Goal: Task Accomplishment & Management: Manage account settings

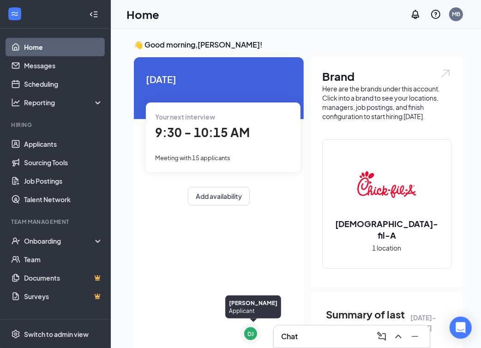
click at [308, 333] on div "Chat" at bounding box center [351, 336] width 141 height 15
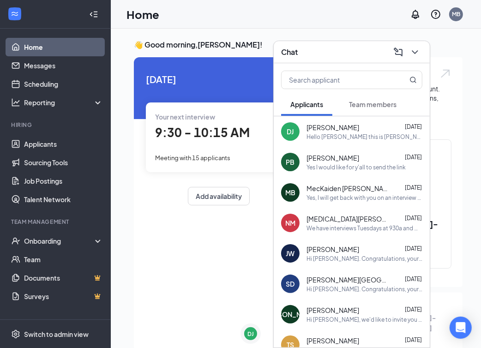
click at [37, 48] on link "Home" at bounding box center [63, 47] width 79 height 18
click at [48, 141] on link "Applicants" at bounding box center [63, 144] width 79 height 18
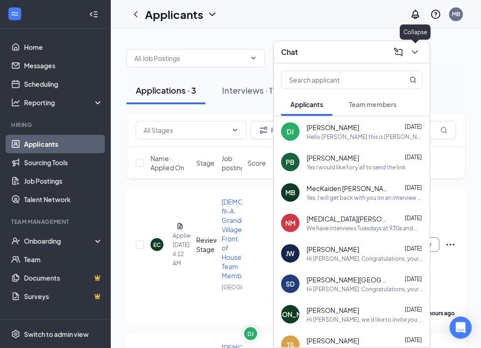
click at [417, 54] on icon "ChevronDown" at bounding box center [415, 52] width 11 height 11
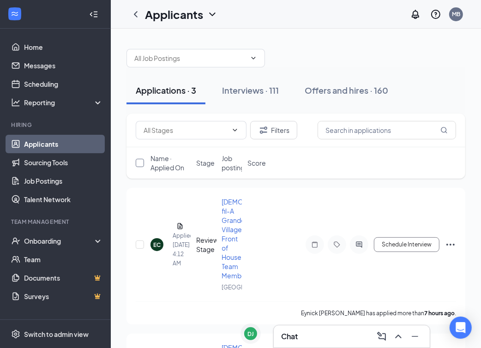
click at [142, 162] on input "checkbox" at bounding box center [140, 163] width 8 height 8
checkbox input "true"
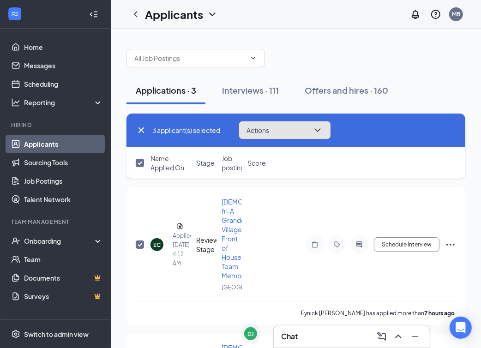
click at [273, 132] on button "Actions" at bounding box center [285, 130] width 92 height 18
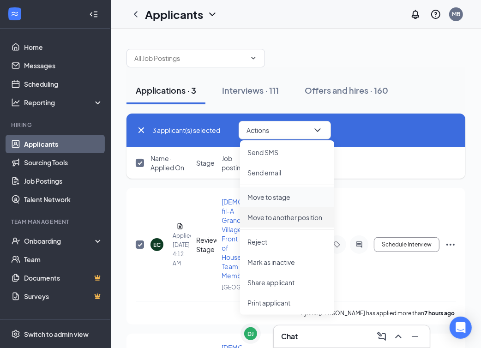
click at [283, 201] on p "Move to stage" at bounding box center [286, 197] width 79 height 9
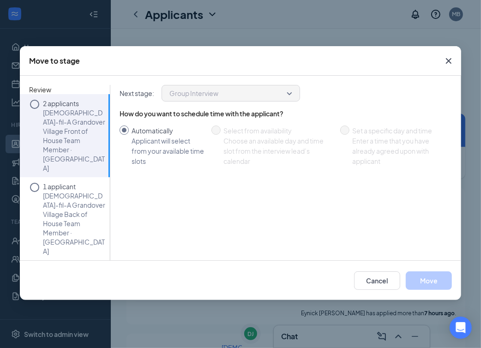
click at [71, 134] on p "Chick-fil-A Grandover Village Front of House Team Member · Grandover Village" at bounding box center [74, 140] width 62 height 65
click at [424, 282] on button "Move" at bounding box center [429, 281] width 46 height 18
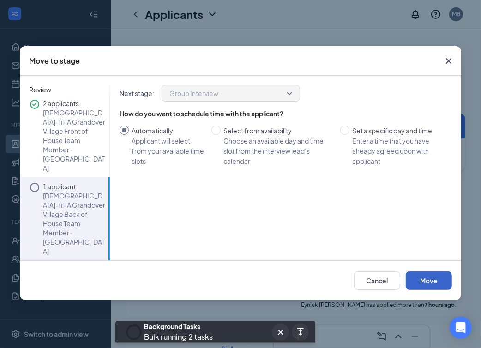
click at [431, 283] on button "Move" at bounding box center [429, 281] width 46 height 18
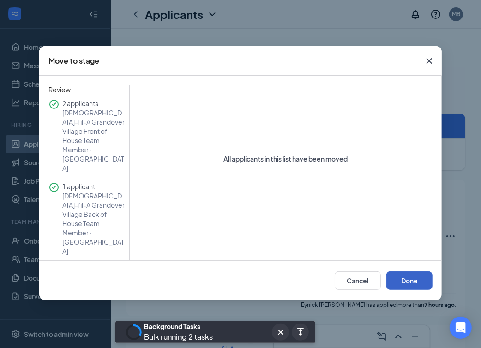
click at [419, 282] on button "Done" at bounding box center [409, 281] width 46 height 18
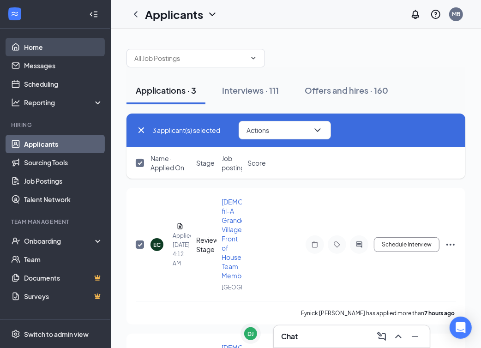
click at [27, 45] on link "Home" at bounding box center [63, 47] width 79 height 18
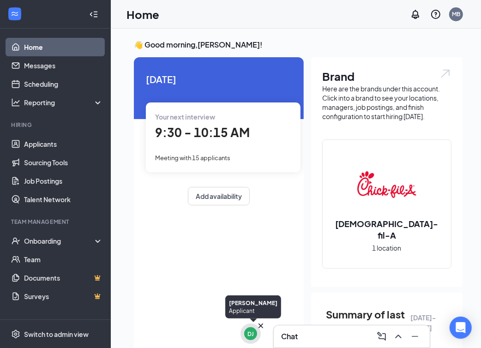
click at [250, 332] on div "DJ" at bounding box center [250, 334] width 6 height 8
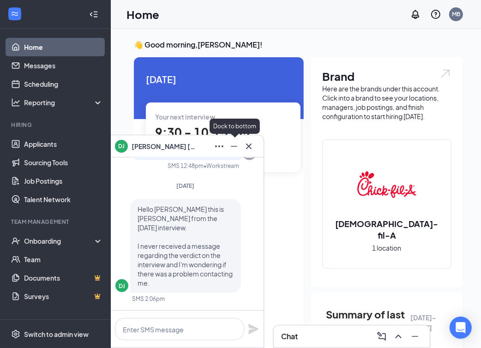
click at [238, 147] on icon "Minimize" at bounding box center [234, 146] width 11 height 11
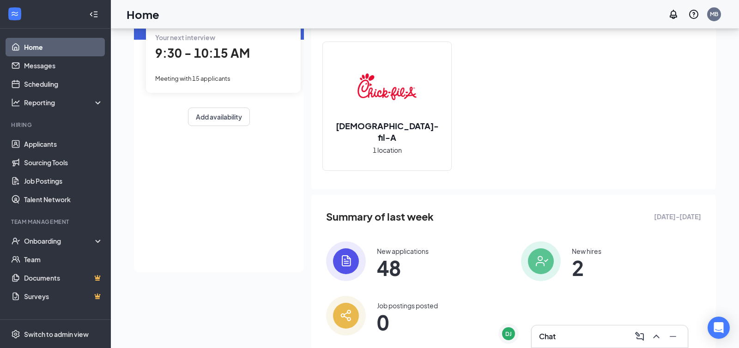
scroll to position [103, 0]
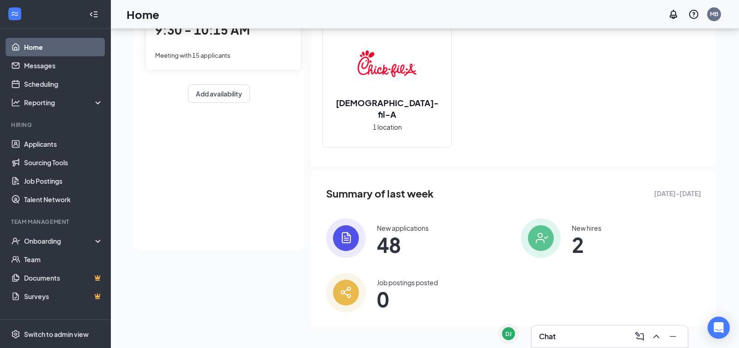
click at [481, 332] on h3 "Chat" at bounding box center [547, 337] width 17 height 10
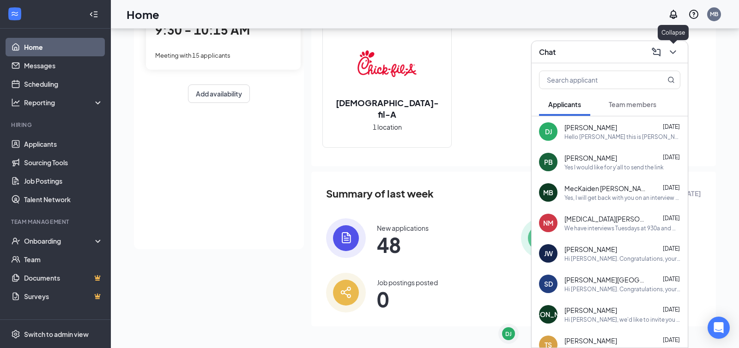
click at [481, 55] on icon "ChevronDown" at bounding box center [672, 52] width 11 height 11
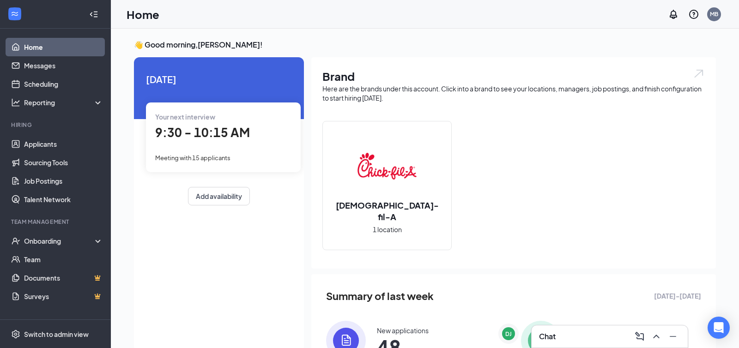
click at [555, 331] on div "Chat" at bounding box center [609, 336] width 141 height 15
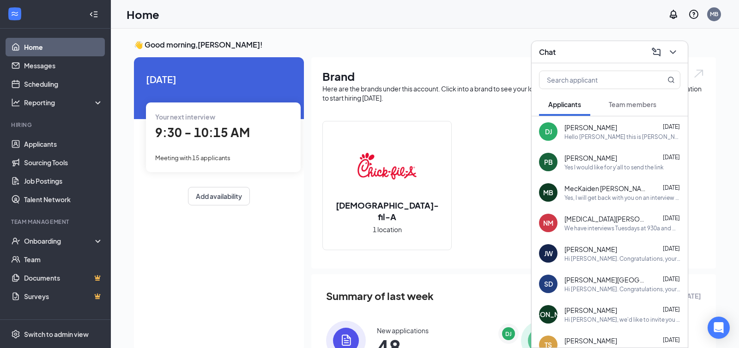
click at [635, 101] on span "Team members" at bounding box center [633, 104] width 48 height 8
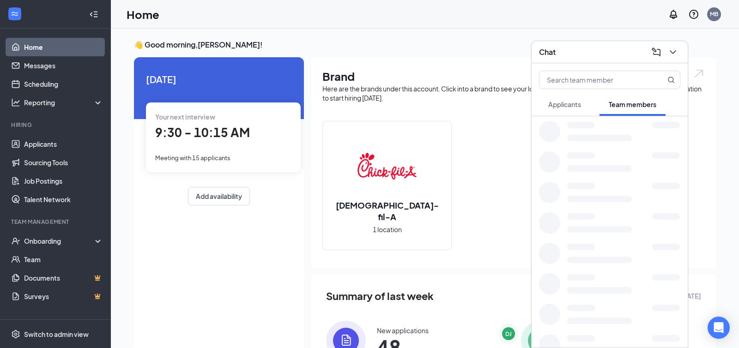
click at [572, 104] on span "Applicants" at bounding box center [564, 104] width 33 height 8
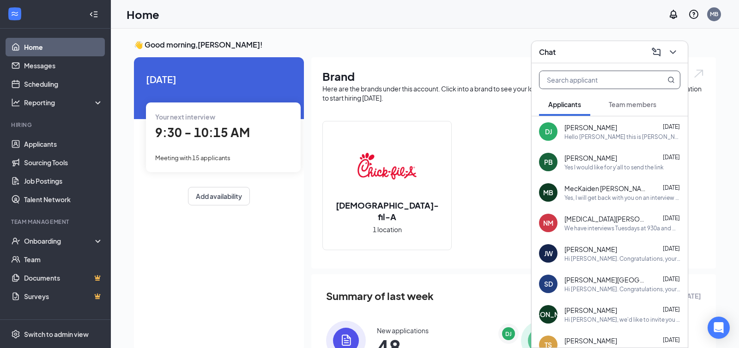
click at [573, 76] on input "text" at bounding box center [593, 80] width 109 height 18
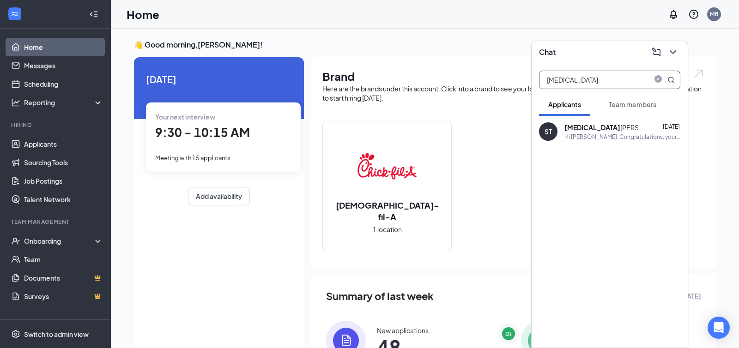
type input "[MEDICAL_DATA]"
click at [578, 132] on div "[MEDICAL_DATA][PERSON_NAME]" at bounding box center [605, 127] width 83 height 9
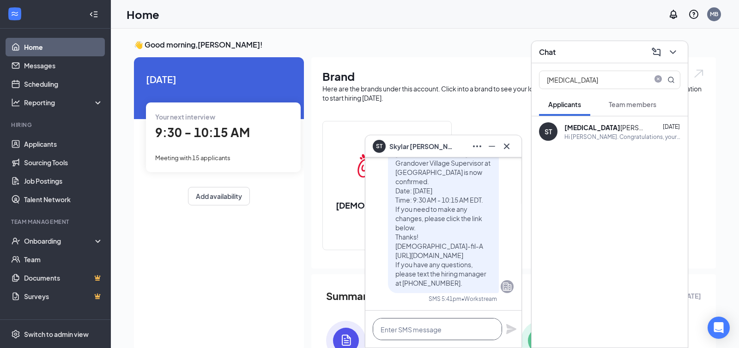
click at [417, 323] on textarea at bounding box center [437, 329] width 129 height 22
click at [398, 328] on textarea at bounding box center [437, 329] width 129 height 22
paste textarea "Hi ________, Thank you for joining our group interview. Are you available [DATE…"
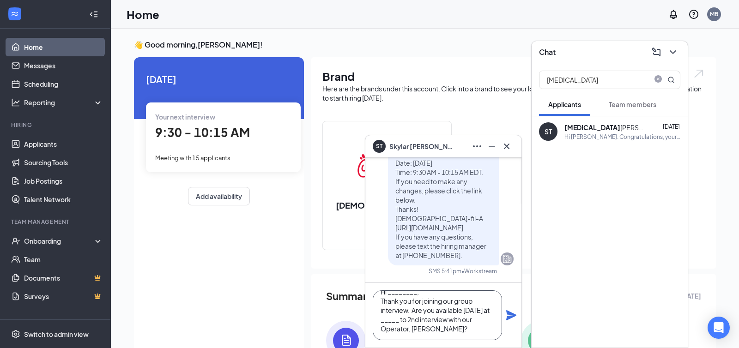
scroll to position [10, 0]
click at [404, 292] on textarea "Hi ________, Thank you for joining our group interview. Are you available [DATE…" at bounding box center [437, 315] width 129 height 50
click at [401, 319] on textarea "Hi [PERSON_NAME], Thank you for joining our group interview. Are you available …" at bounding box center [437, 315] width 129 height 50
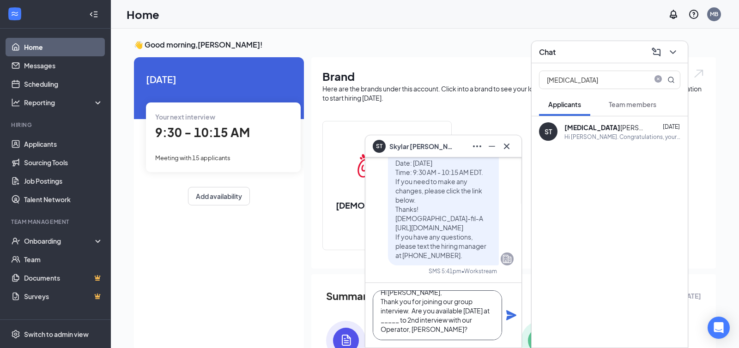
click at [413, 325] on textarea "Hi [PERSON_NAME], Thank you for joining our group interview. Are you available …" at bounding box center [437, 315] width 129 height 50
click at [426, 332] on textarea "Hi [PERSON_NAME], Thank you for joining our group interview. Are you available …" at bounding box center [437, 315] width 129 height 50
click at [444, 332] on textarea "Hi [PERSON_NAME], Thank you for joining our group interview. Are you available …" at bounding box center [437, 315] width 129 height 50
type textarea "Hi [PERSON_NAME], Thank you for joining our group interview. Are you available …"
drag, startPoint x: 380, startPoint y: 292, endPoint x: 476, endPoint y: 362, distance: 117.9
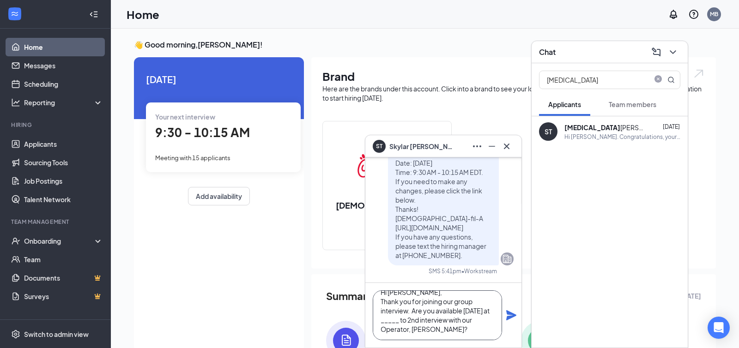
click at [476, 348] on html "Home Messages Scheduling Reporting Hiring Applicants Sourcing Tools Job Posting…" at bounding box center [369, 174] width 739 height 348
click at [566, 75] on input "[MEDICAL_DATA]" at bounding box center [593, 80] width 109 height 18
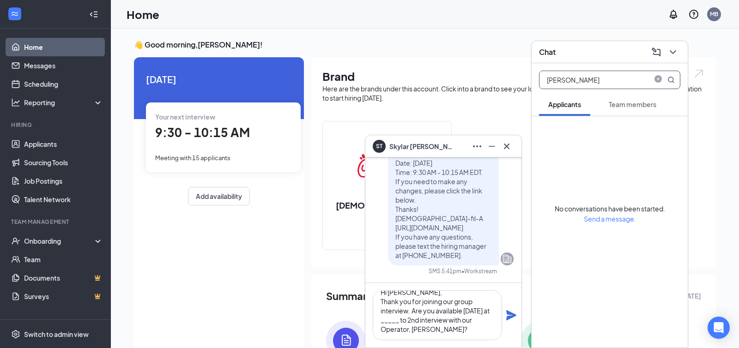
click at [583, 84] on input "[PERSON_NAME]" at bounding box center [593, 80] width 109 height 18
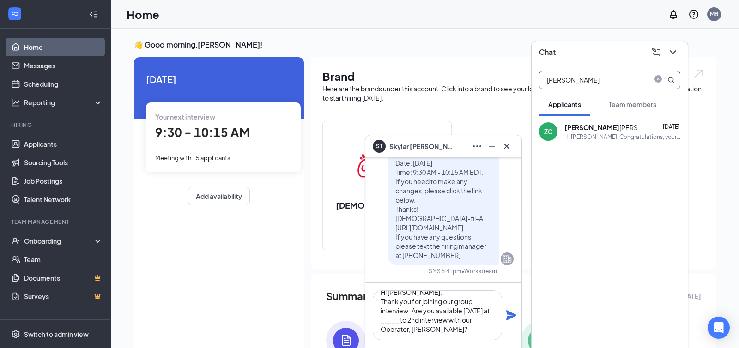
type input "[PERSON_NAME]"
click at [584, 127] on div "[PERSON_NAME] [PERSON_NAME]" at bounding box center [605, 127] width 83 height 9
